Goal: Information Seeking & Learning: Learn about a topic

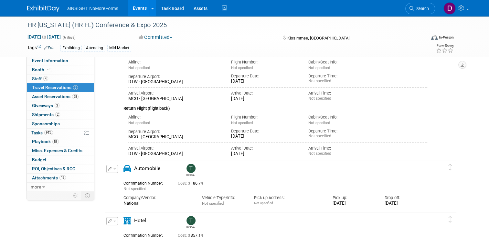
scroll to position [116, 0]
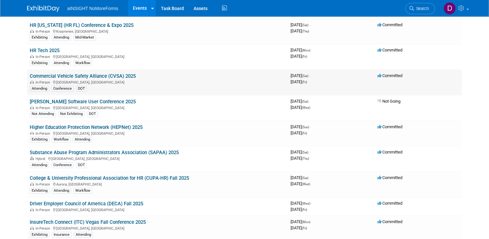
scroll to position [52, 0]
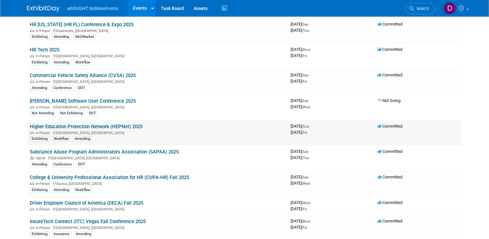
click at [111, 125] on link "Higher Education Protection Network (HEPNet) 2025" at bounding box center [86, 127] width 113 height 6
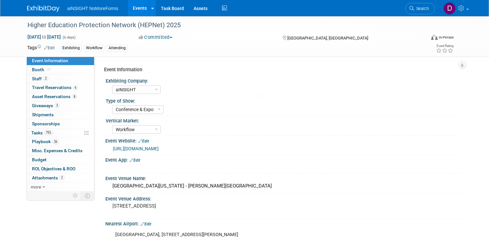
select select "aINSIGHT"
select select "Conference & Expo"
select select "Workflow"
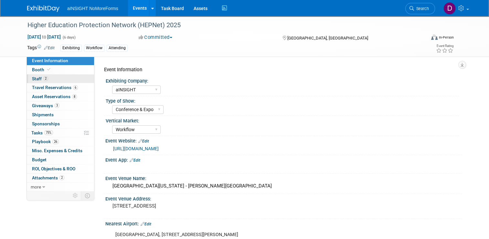
click at [59, 75] on link "2 Staff 2" at bounding box center [60, 78] width 67 height 9
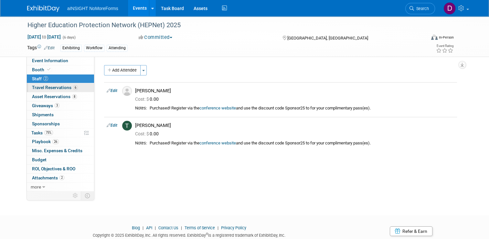
click at [47, 87] on span "Travel Reservations 6" at bounding box center [55, 87] width 46 height 5
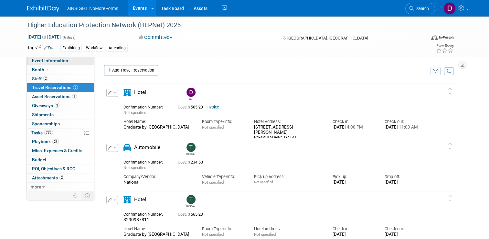
click at [62, 60] on span "Event Information" at bounding box center [50, 60] width 36 height 5
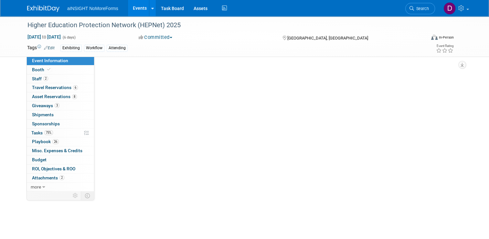
select select "aINSIGHT"
select select "Conference & Expo"
select select "Workflow"
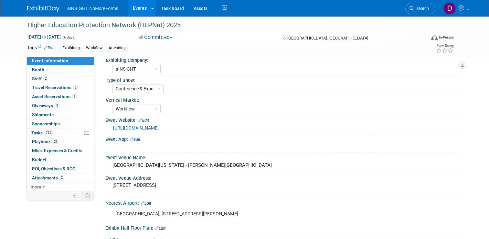
scroll to position [23, 0]
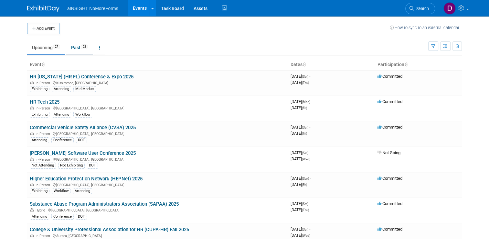
click at [78, 50] on link "Past 62" at bounding box center [79, 47] width 27 height 12
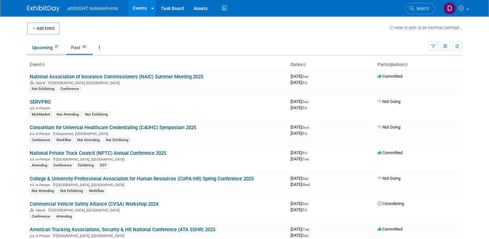
click at [45, 52] on link "Upcoming 27" at bounding box center [46, 47] width 38 height 12
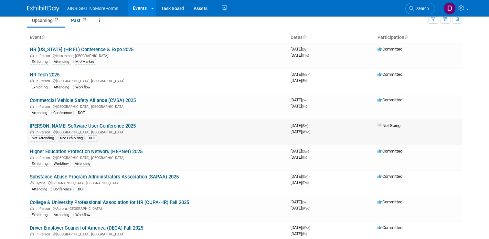
scroll to position [8, 0]
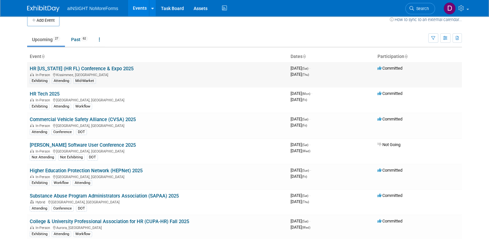
click at [93, 68] on link "HR [US_STATE] (HR FL) Conference & Expo 2025" at bounding box center [82, 69] width 104 height 6
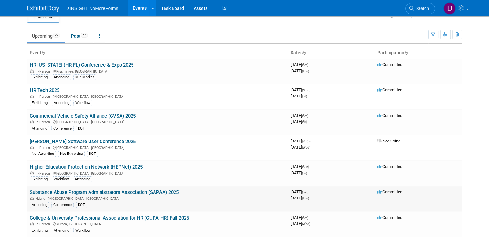
scroll to position [0, 0]
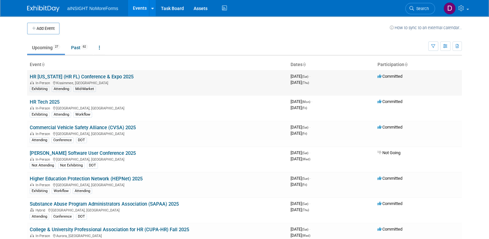
click at [100, 76] on link "HR [US_STATE] (HR FL) Conference & Expo 2025" at bounding box center [82, 77] width 104 height 6
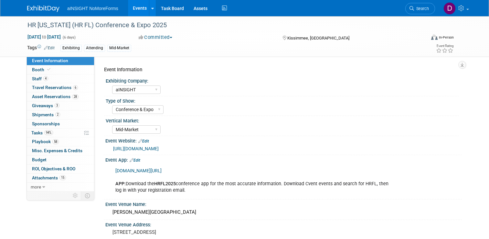
select select "aINSIGHT"
select select "Conference & Expo"
select select "Mid-Market"
select select "Full Access"
select select "Yes"
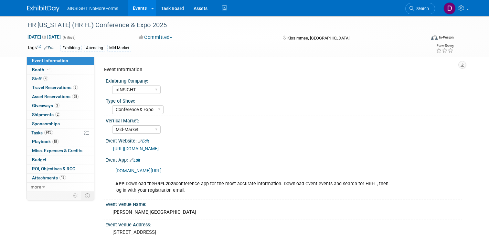
select select "No"
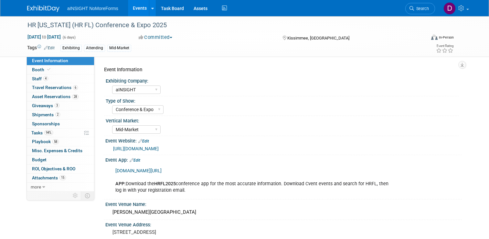
select select "aINSIGHT"
select select "Conference & Expo"
select select "Mid-Market"
select select "Full Access"
select select "Yes"
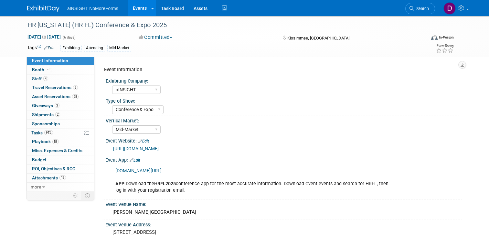
select select "No"
